Goal: Task Accomplishment & Management: Manage account settings

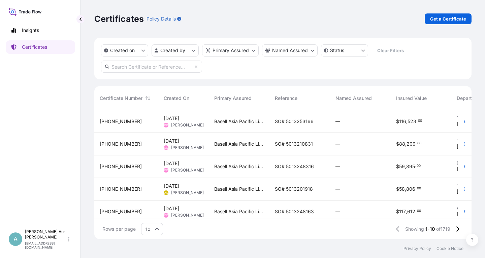
scroll to position [133, 377]
click at [134, 66] on input "text" at bounding box center [151, 67] width 101 height 12
type input "1694-1"
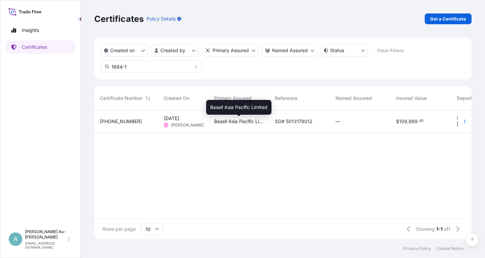
click at [252, 120] on span "Basell Asia Pacific Limited" at bounding box center [239, 121] width 50 height 7
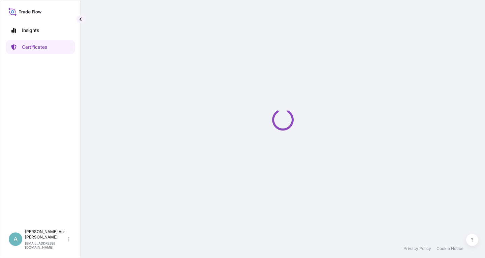
click at [252, 120] on div "Loading" at bounding box center [282, 119] width 377 height 239
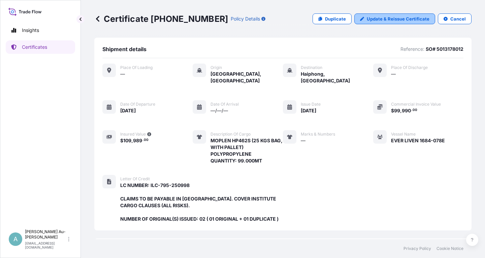
click at [395, 23] on link "Update & Reissue Certificate" at bounding box center [394, 18] width 81 height 11
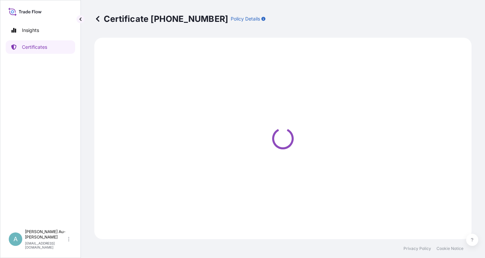
select select "Sea"
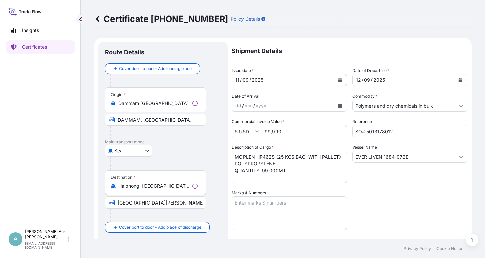
select select "32034"
click at [337, 82] on button "Calendar" at bounding box center [339, 80] width 11 height 11
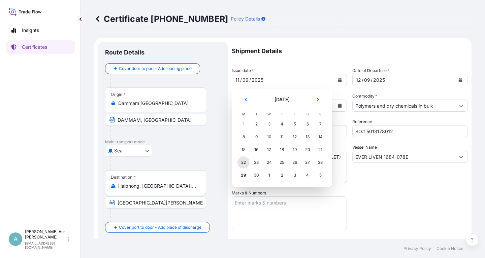
click at [243, 166] on div "22" at bounding box center [243, 163] width 12 height 12
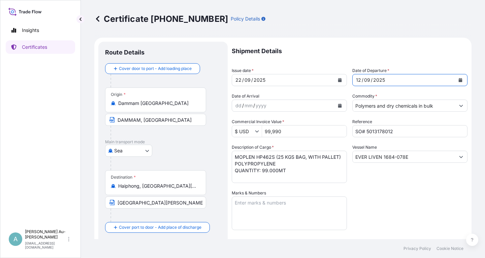
click at [462, 82] on button "Calendar" at bounding box center [460, 80] width 11 height 11
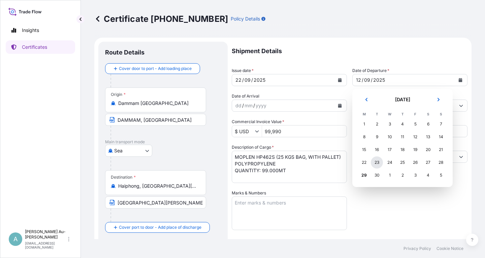
click at [377, 166] on div "23" at bounding box center [377, 163] width 12 height 12
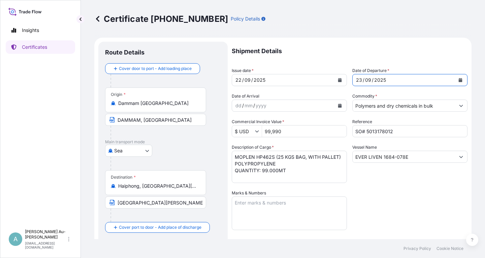
click at [380, 201] on div "Shipment Details Issue date * [DATE] Date of Departure * [DATE] Date of Arrival…" at bounding box center [350, 215] width 236 height 346
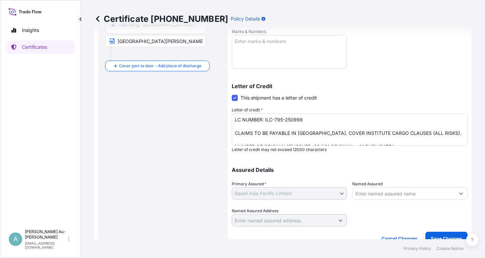
scroll to position [168, 0]
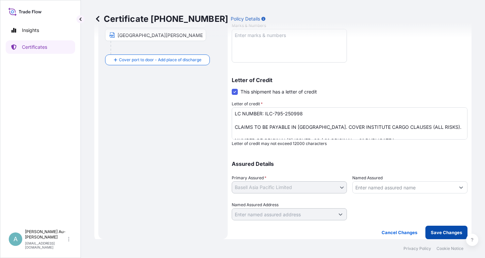
click at [443, 236] on button "Save Changes" at bounding box center [446, 232] width 42 height 13
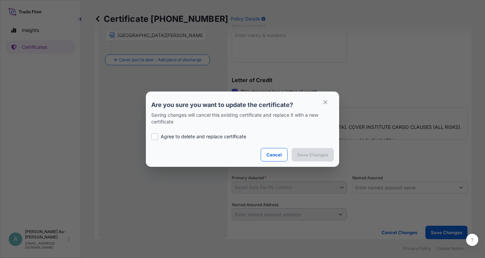
click at [170, 136] on p "Agree to delete and replace certificate" at bounding box center [204, 136] width 86 height 7
checkbox input "true"
click at [308, 154] on p "Save Changes" at bounding box center [312, 155] width 31 height 7
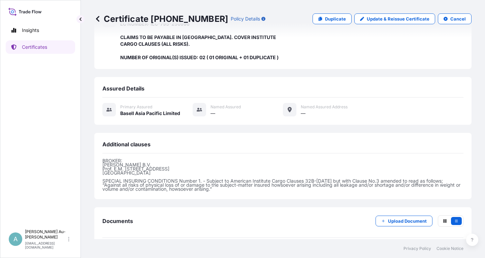
scroll to position [185, 0]
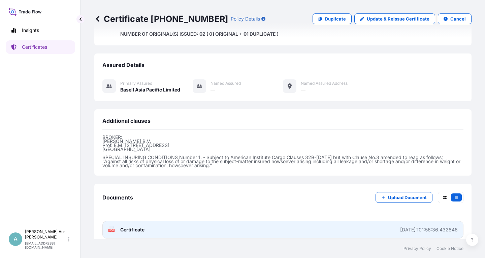
click at [154, 222] on link "PDF Certificate [DATE]T01:56:36.432846" at bounding box center [282, 230] width 361 height 18
